Goal: Task Accomplishment & Management: Manage account settings

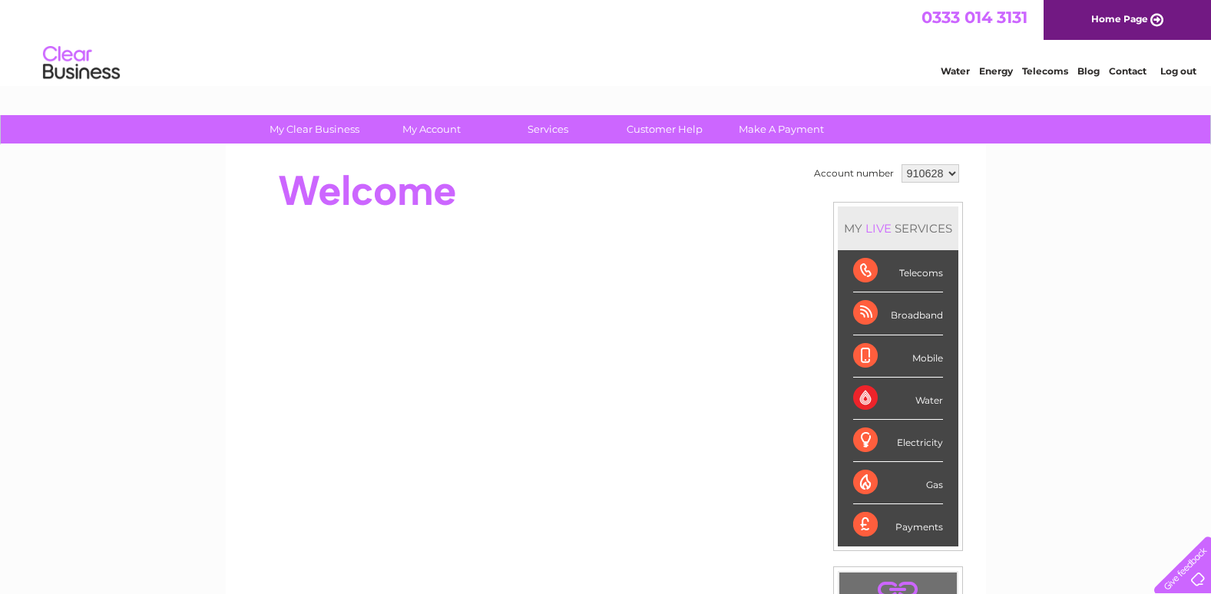
click at [942, 170] on select "910628 957635" at bounding box center [930, 173] width 58 height 18
drag, startPoint x: 942, startPoint y: 170, endPoint x: 1027, endPoint y: 157, distance: 86.3
click at [942, 170] on select "910628 957635" at bounding box center [930, 173] width 58 height 18
click at [1182, 76] on link "Log out" at bounding box center [1178, 71] width 36 height 12
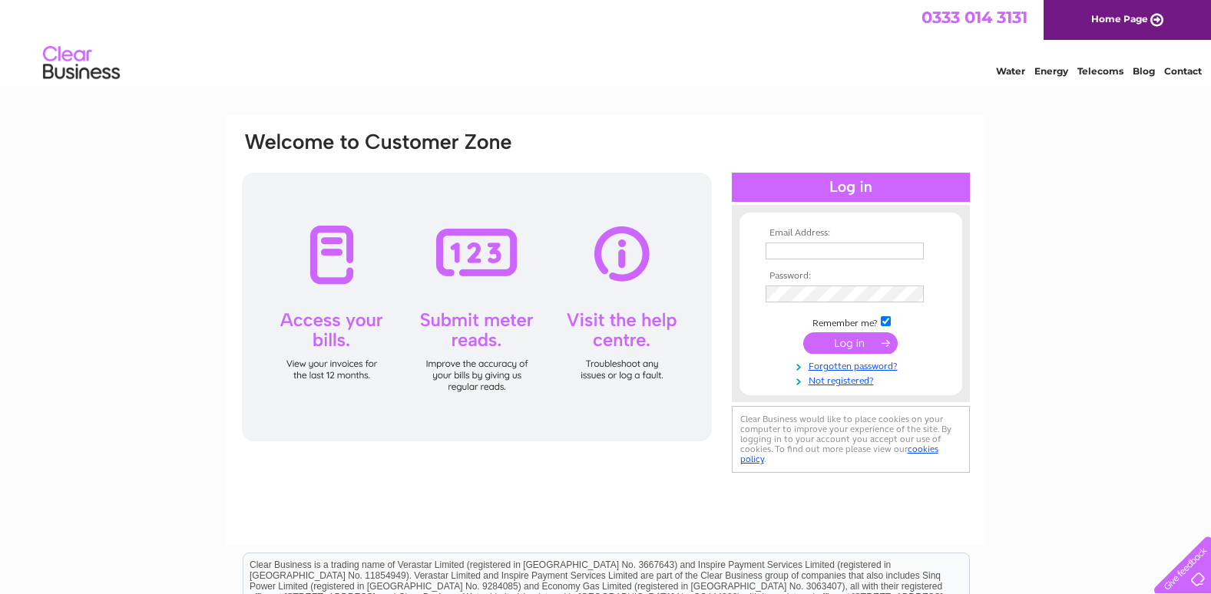
click at [798, 248] on input "text" at bounding box center [844, 251] width 158 height 17
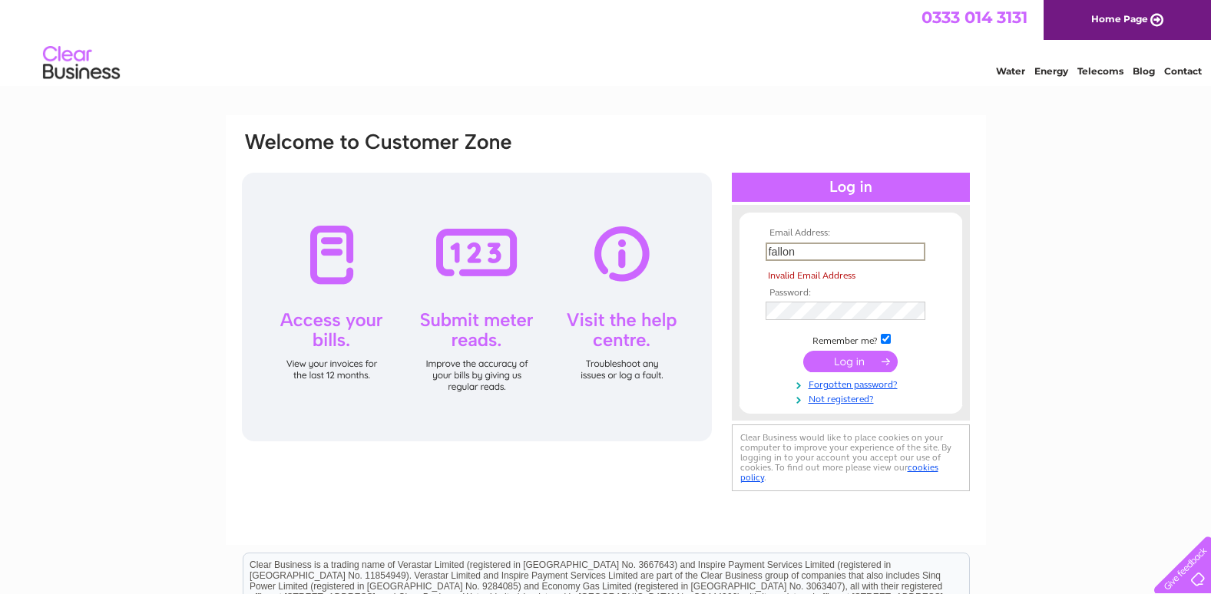
click at [798, 248] on input "fallon" at bounding box center [845, 252] width 160 height 18
type input "fallon.bennett@g-s.co.uk"
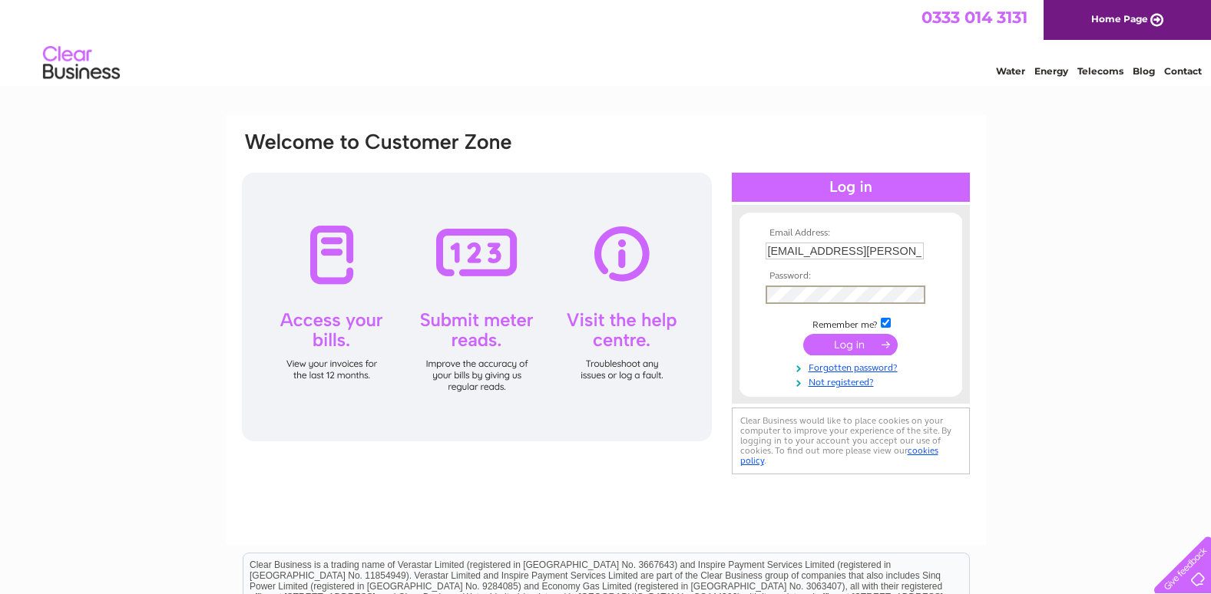
click at [803, 334] on input "submit" at bounding box center [850, 344] width 94 height 21
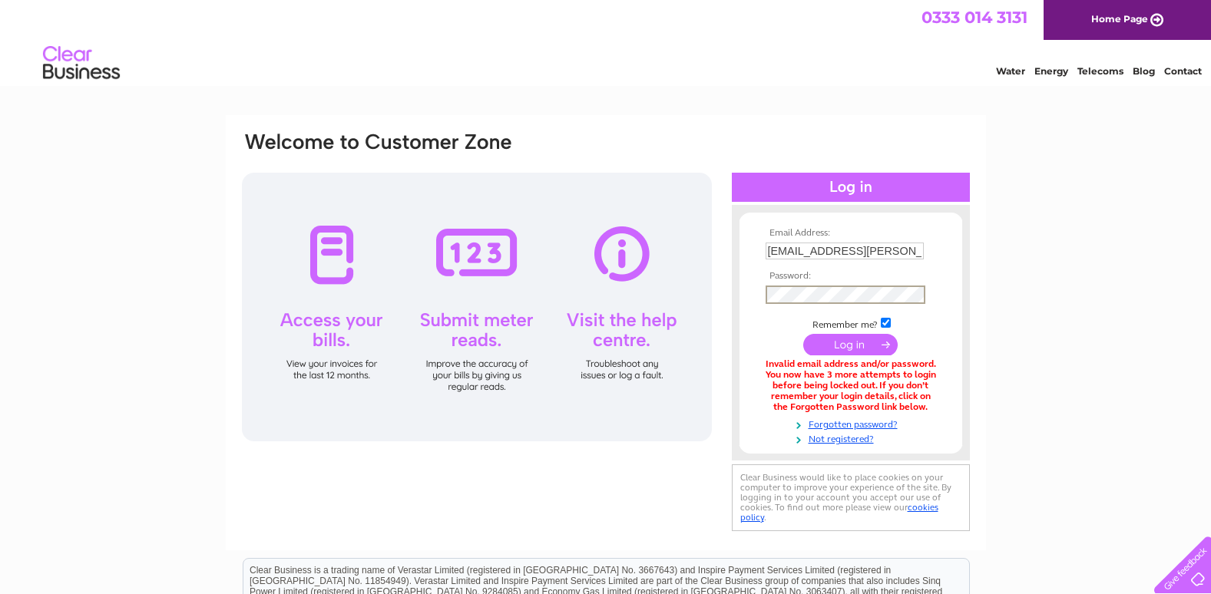
click at [803, 334] on input "submit" at bounding box center [850, 344] width 94 height 21
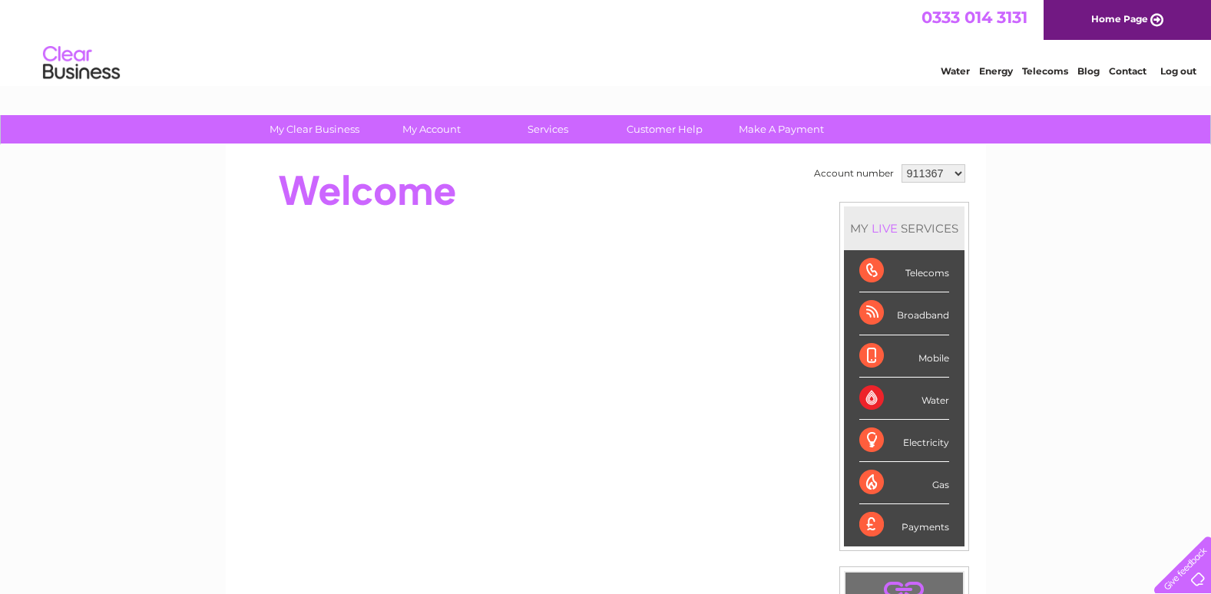
click at [939, 177] on select "911367 922915 927535 971923 980176 980177 991309 991588 991738 991825 993673 99…" at bounding box center [933, 173] width 64 height 18
click at [1167, 70] on link "Log out" at bounding box center [1178, 71] width 36 height 12
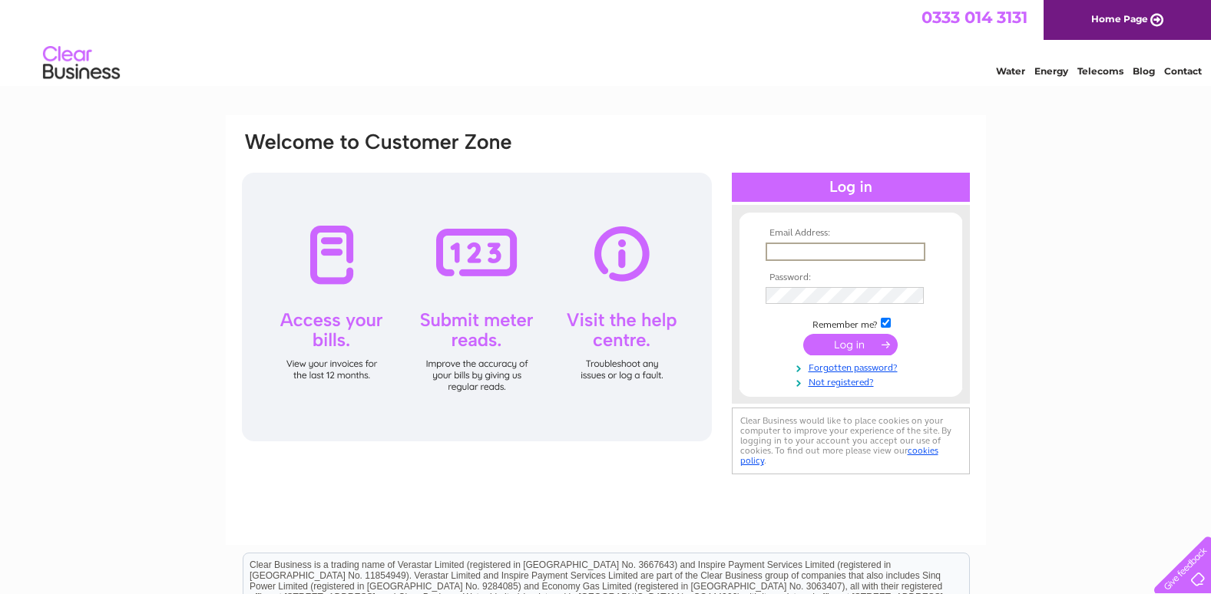
click at [858, 250] on input "text" at bounding box center [845, 252] width 160 height 18
type input "propmaninvoices@g-s.co.uk"
click at [803, 334] on input "submit" at bounding box center [850, 344] width 94 height 21
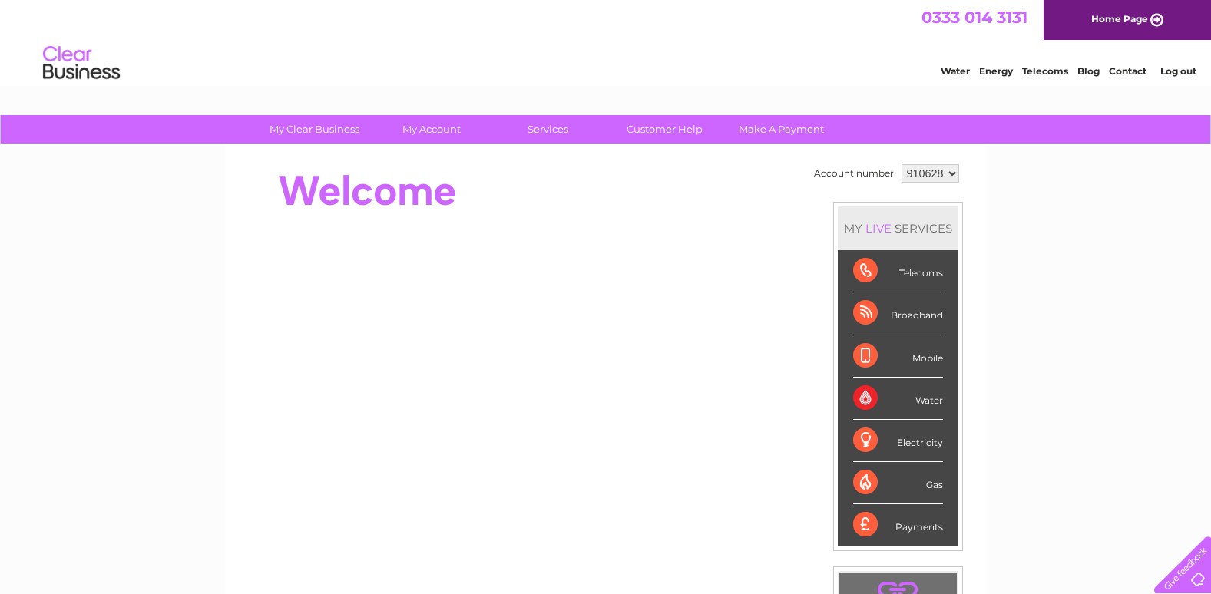
click at [937, 171] on select "910628 957635" at bounding box center [930, 173] width 58 height 18
click at [937, 170] on select "910628 957635" at bounding box center [930, 173] width 58 height 18
click at [999, 192] on div "My Clear Business Login Details My Details My Preferences Link Account My Accou…" at bounding box center [605, 546] width 1211 height 863
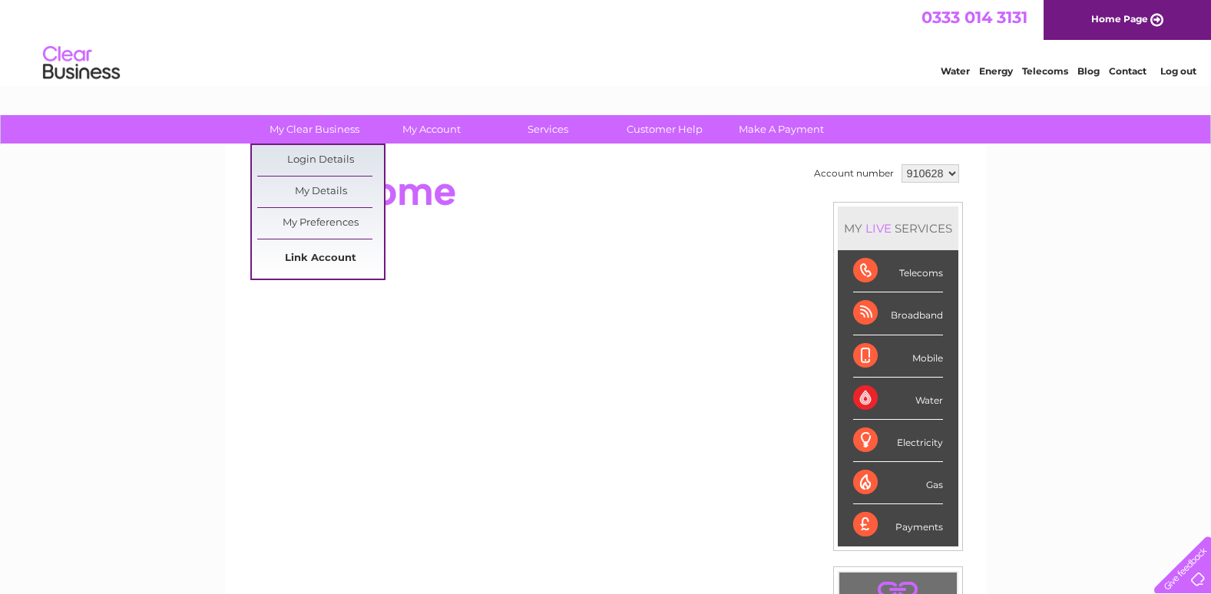
click at [334, 250] on link "Link Account" at bounding box center [320, 258] width 127 height 31
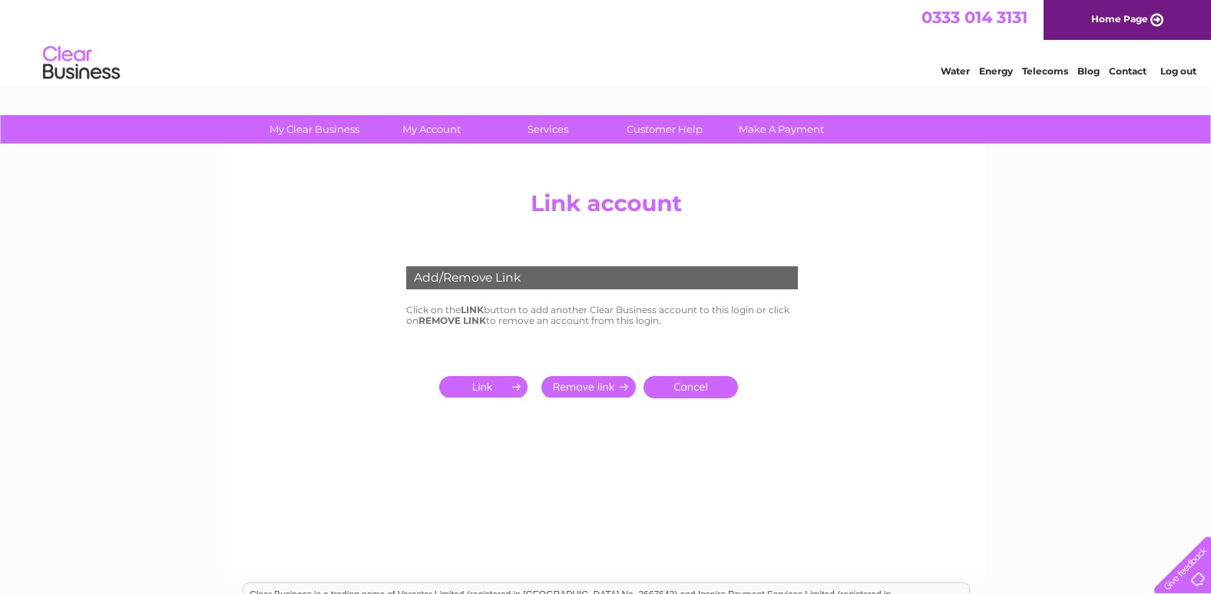
click at [500, 385] on input "submit" at bounding box center [486, 386] width 94 height 21
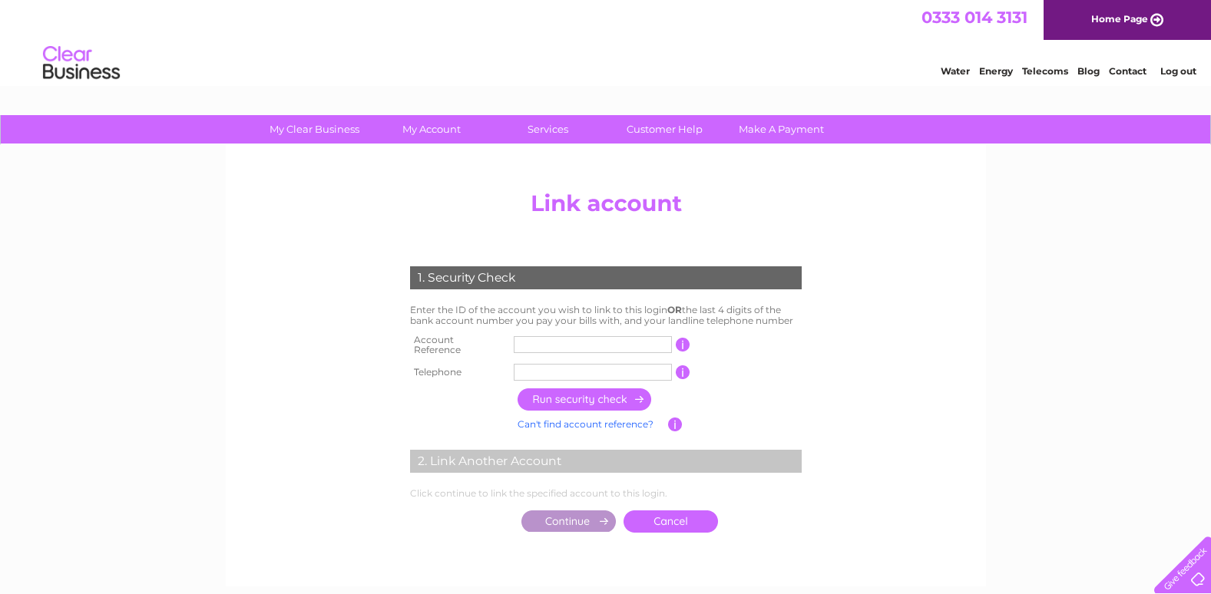
click at [544, 344] on input "text" at bounding box center [593, 344] width 158 height 17
type input "980173"
click at [570, 369] on input "text" at bounding box center [593, 372] width 158 height 17
drag, startPoint x: 607, startPoint y: 368, endPoint x: 451, endPoint y: 360, distance: 156.0
click at [451, 360] on tr "Telephone 01382305026 1 of the landline telephone numbers you have given us" at bounding box center [605, 372] width 399 height 25
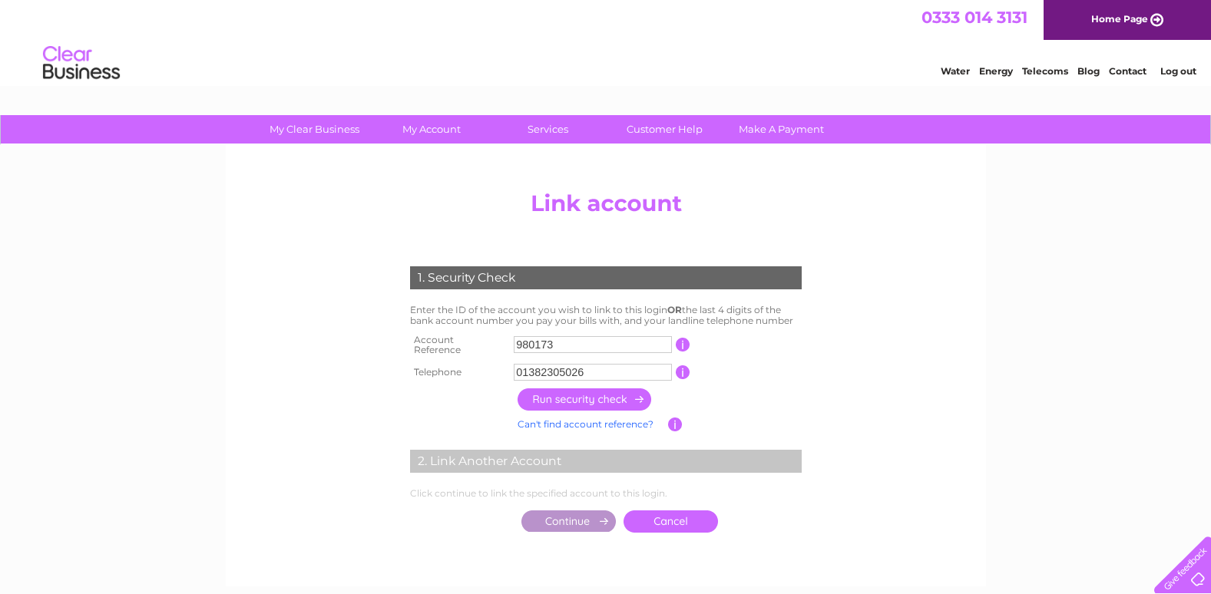
click at [586, 393] on input "button" at bounding box center [584, 400] width 135 height 22
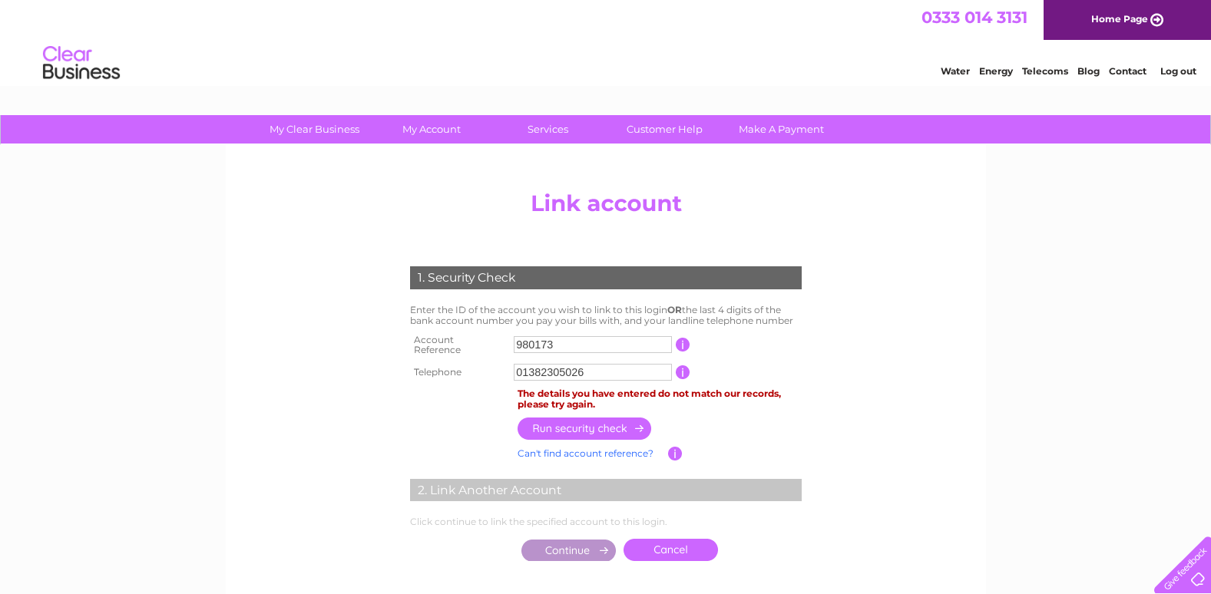
click at [685, 368] on input "button" at bounding box center [683, 372] width 15 height 14
click at [617, 369] on input "01382305026" at bounding box center [593, 372] width 158 height 17
click at [601, 422] on input "button" at bounding box center [584, 429] width 135 height 22
click at [587, 366] on input "01312251559" at bounding box center [593, 372] width 158 height 17
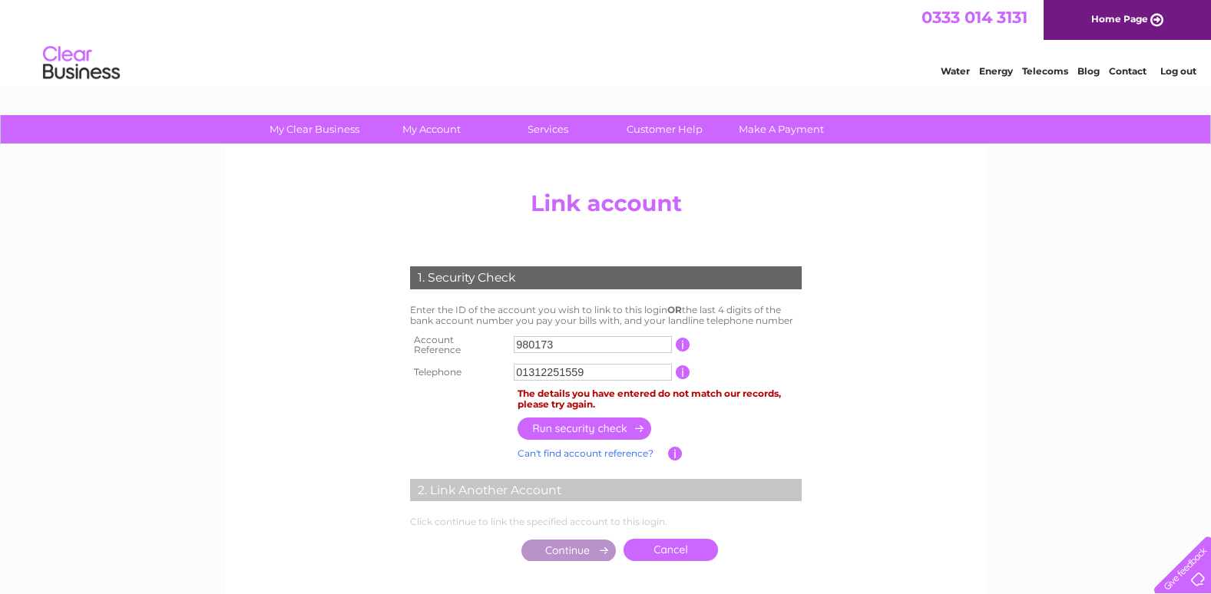
click at [587, 366] on input "01312251559" at bounding box center [593, 372] width 158 height 17
type input "1"
type input "01413321194"
click at [593, 428] on input "button" at bounding box center [584, 429] width 135 height 22
click at [516, 338] on input "980173" at bounding box center [593, 344] width 158 height 17
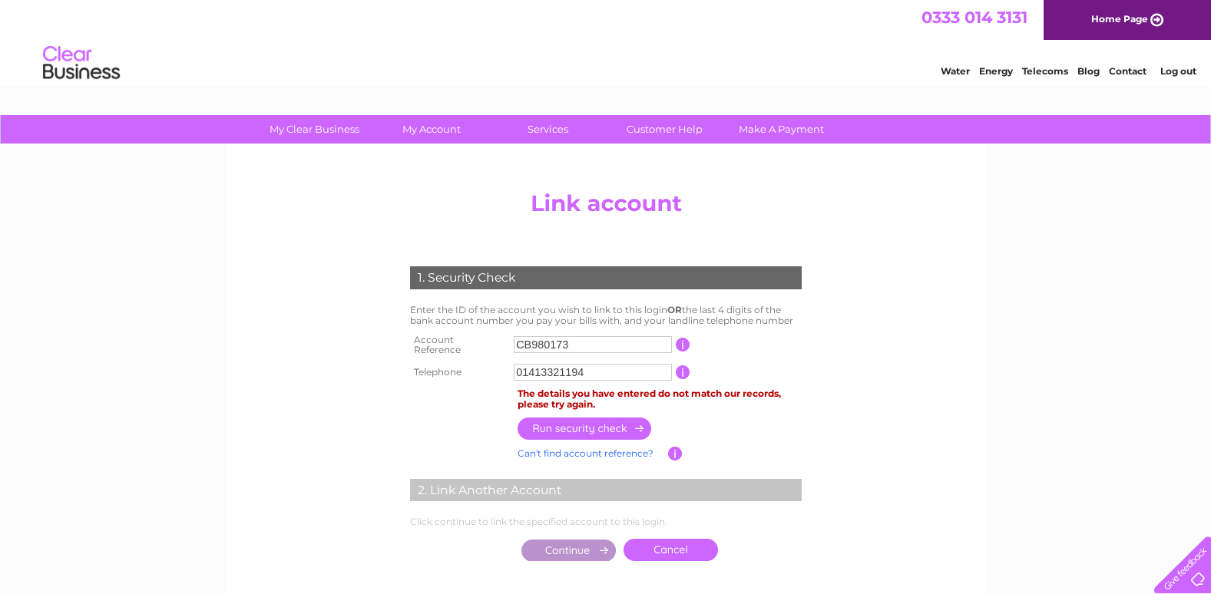
type input "CB980173"
click at [588, 423] on input "button" at bounding box center [584, 429] width 135 height 22
drag, startPoint x: 514, startPoint y: 363, endPoint x: 460, endPoint y: 357, distance: 54.1
click at [460, 360] on tr "Telephone 01413321194 1 of the landline telephone numbers you have given us" at bounding box center [605, 372] width 399 height 25
click at [585, 418] on input "button" at bounding box center [584, 429] width 135 height 22
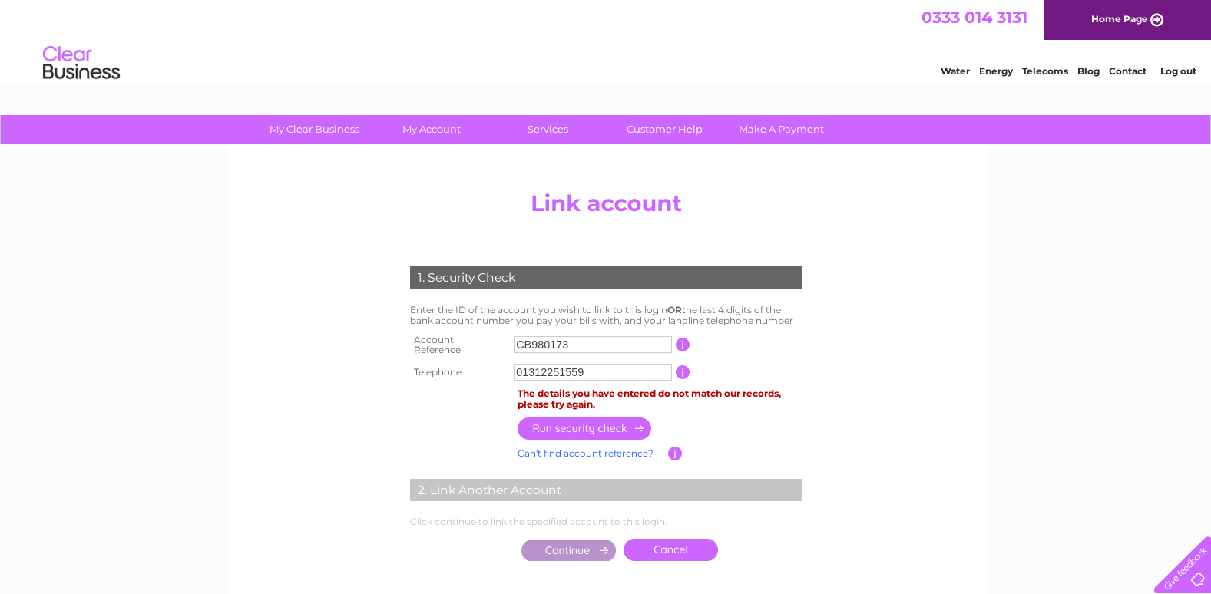
click at [600, 370] on input "01312251559" at bounding box center [593, 372] width 158 height 17
type input "01382305026"
click at [574, 421] on input "button" at bounding box center [584, 429] width 135 height 22
